Goal: Information Seeking & Learning: Learn about a topic

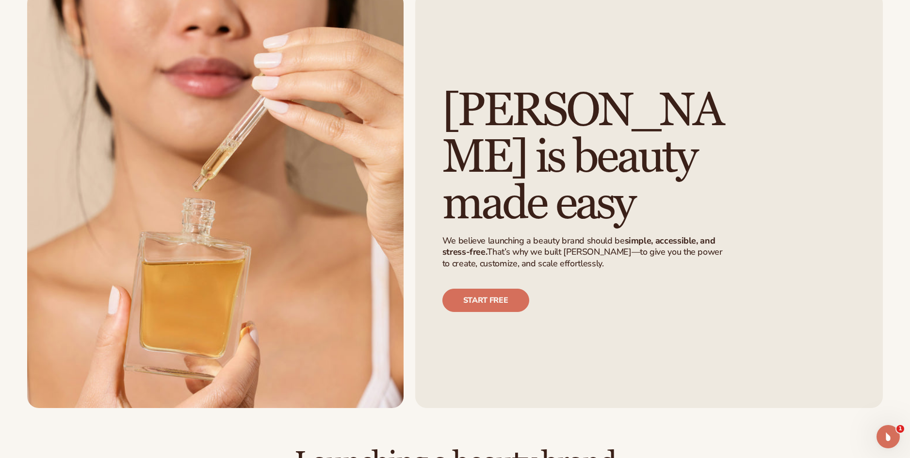
scroll to position [75, 0]
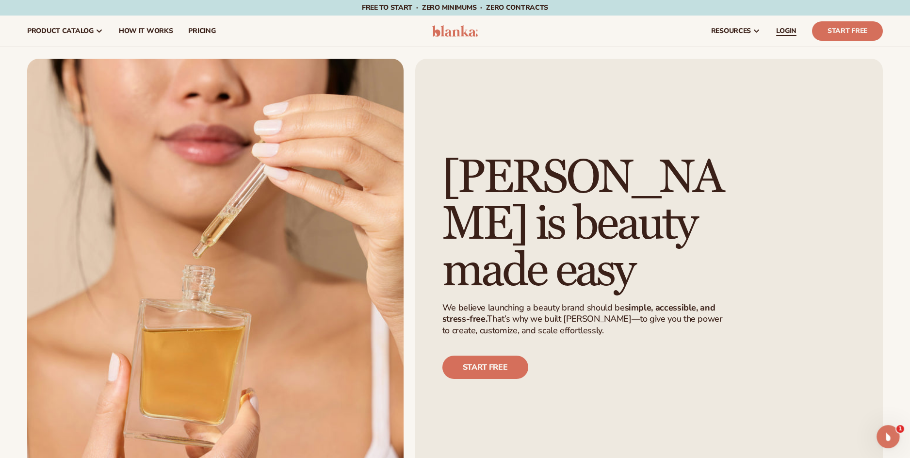
click at [785, 24] on link "LOGIN" at bounding box center [786, 31] width 36 height 31
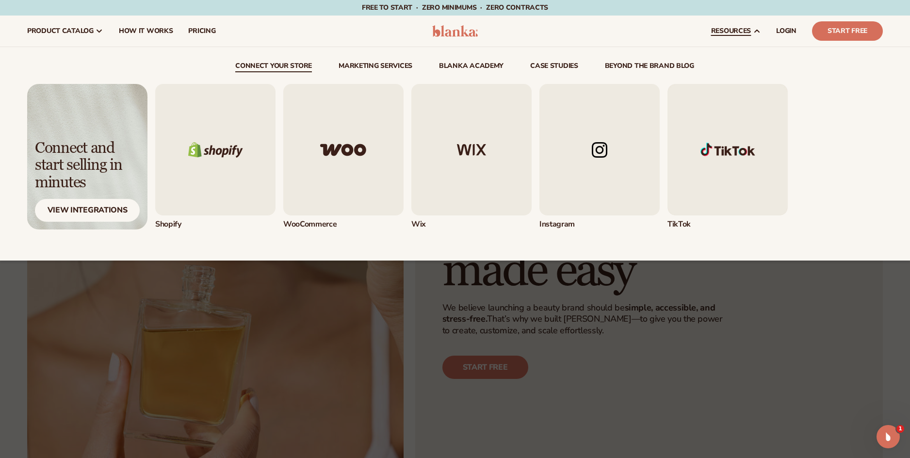
click at [644, 64] on link "beyond the brand blog" at bounding box center [649, 68] width 89 height 10
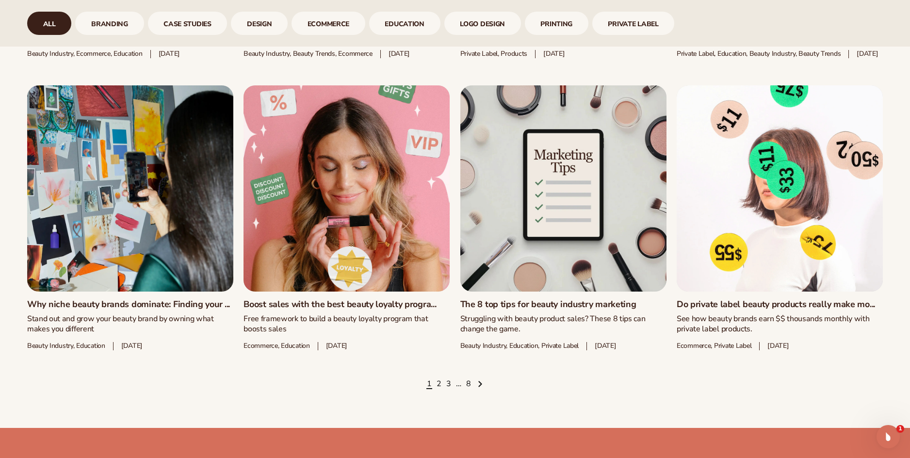
scroll to position [1409, 0]
click at [440, 389] on link "2" at bounding box center [438, 383] width 5 height 11
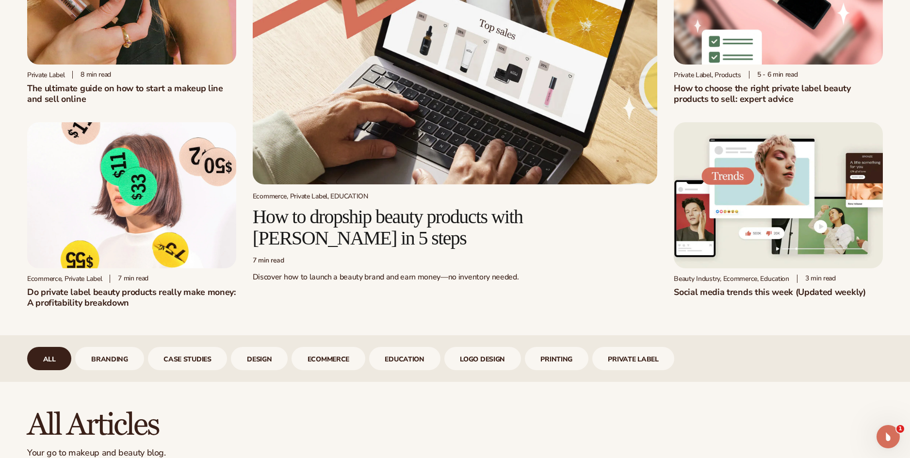
scroll to position [142, 0]
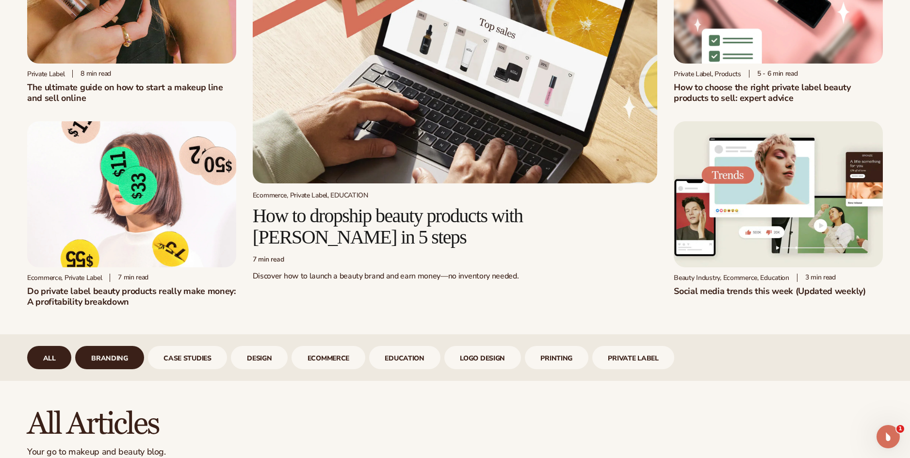
click at [124, 349] on link "branding" at bounding box center [109, 357] width 68 height 23
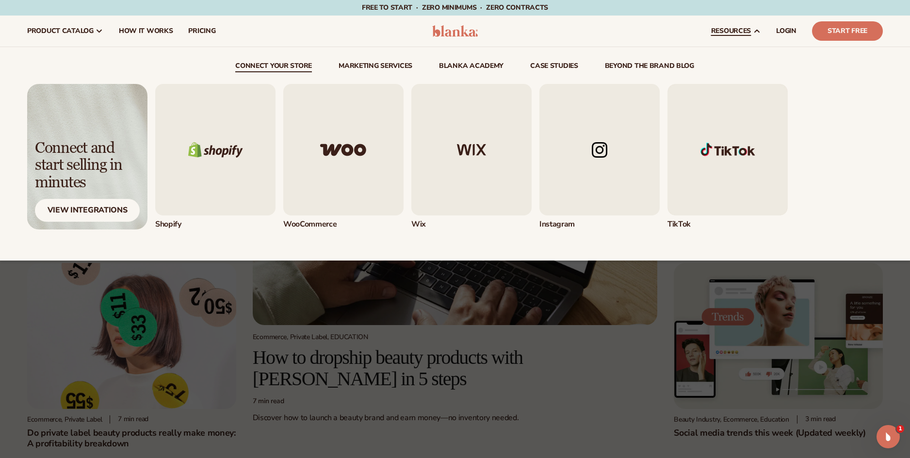
click at [643, 63] on link "beyond the brand blog" at bounding box center [649, 68] width 89 height 10
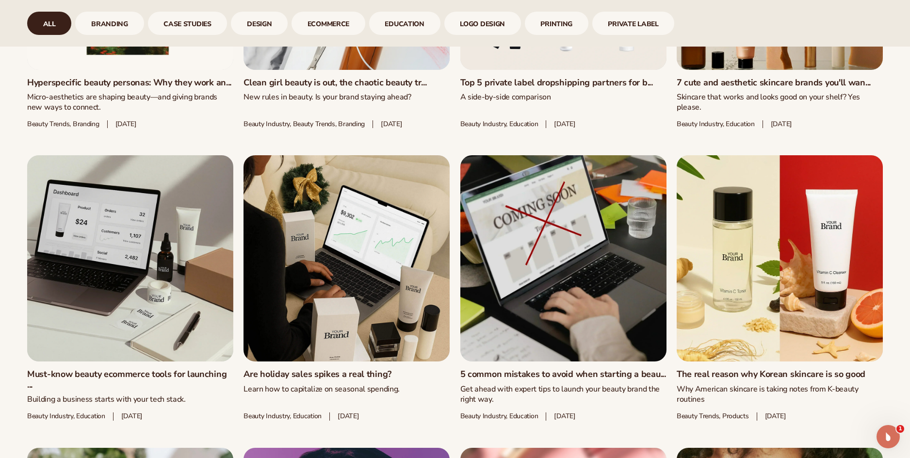
scroll to position [761, 0]
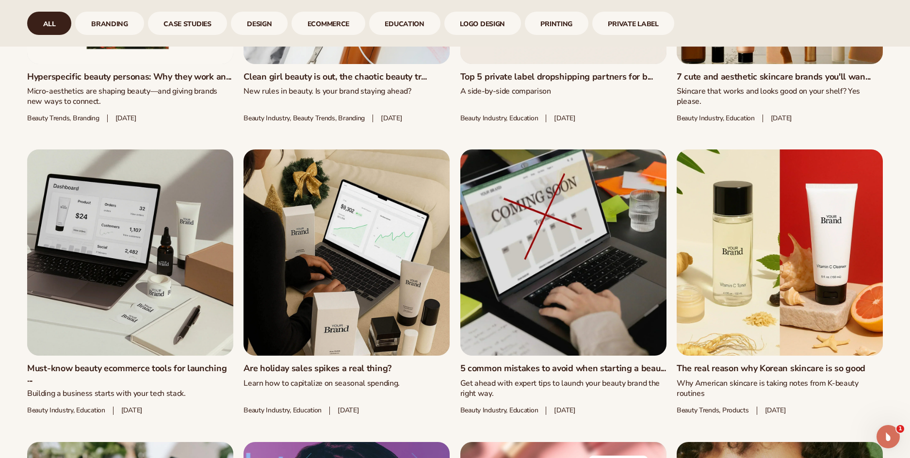
click at [553, 363] on link "5 common mistakes to avoid when starting a beau..." at bounding box center [563, 368] width 206 height 11
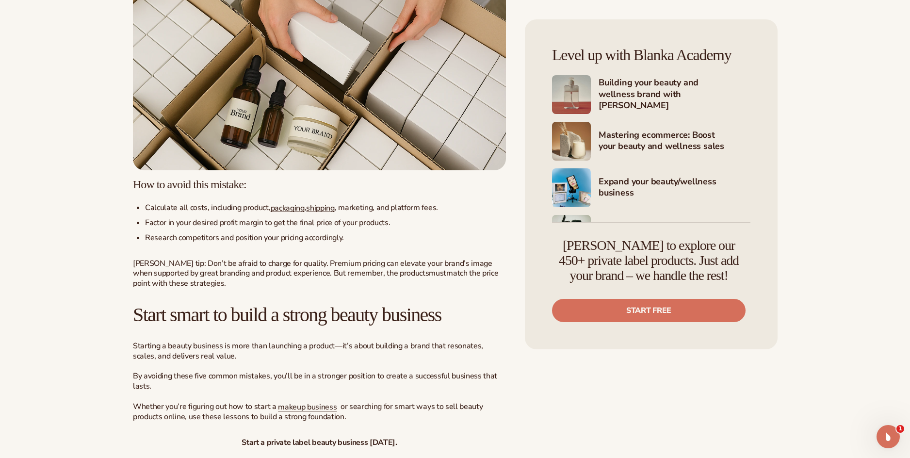
scroll to position [2433, 0]
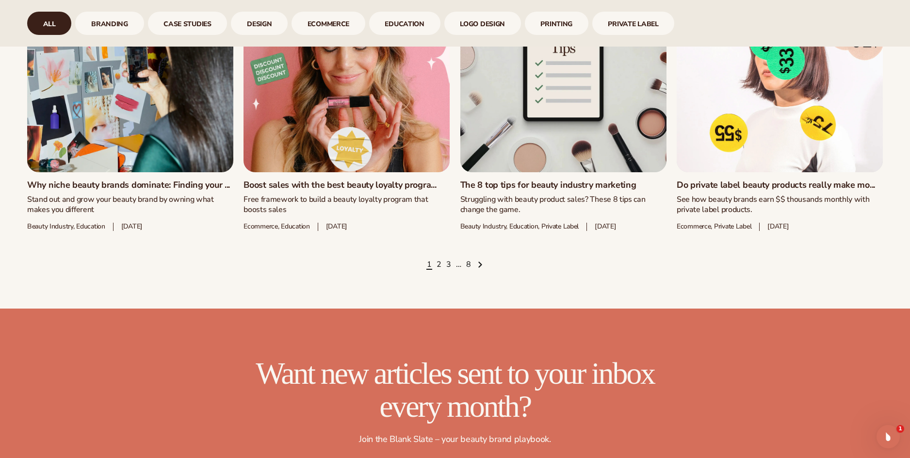
scroll to position [1529, 0]
